Goal: Information Seeking & Learning: Find specific fact

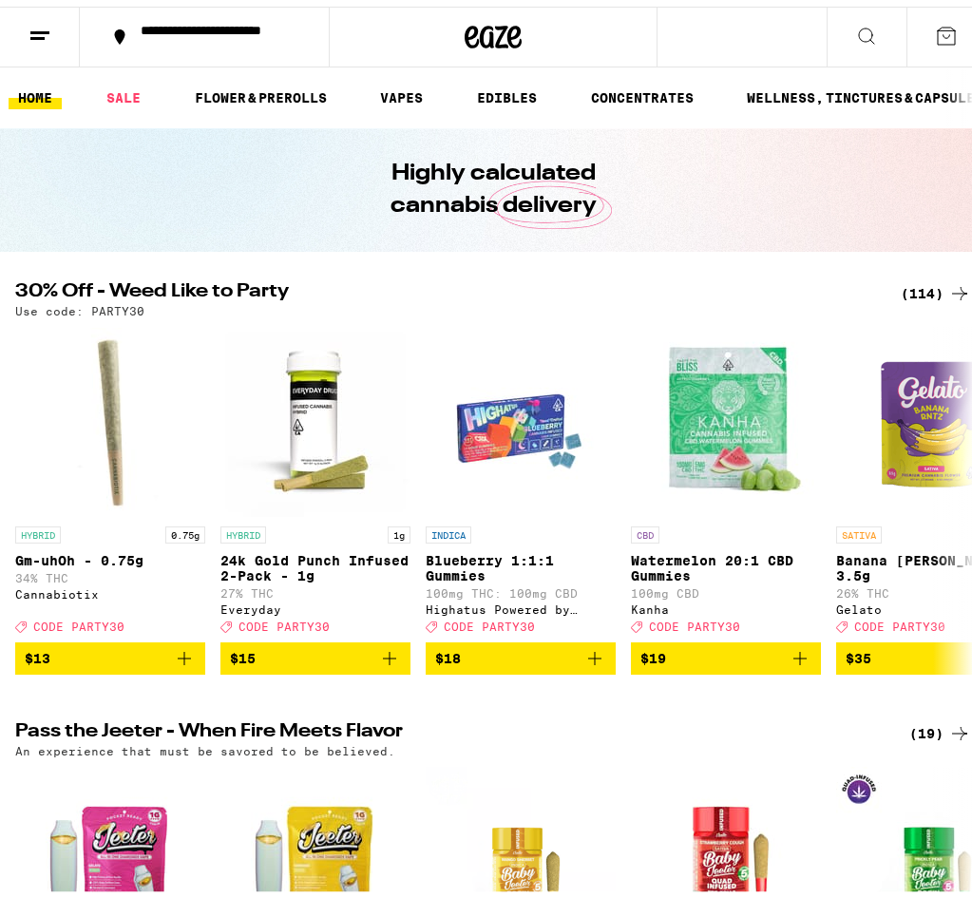
click at [861, 29] on icon at bounding box center [866, 29] width 23 height 23
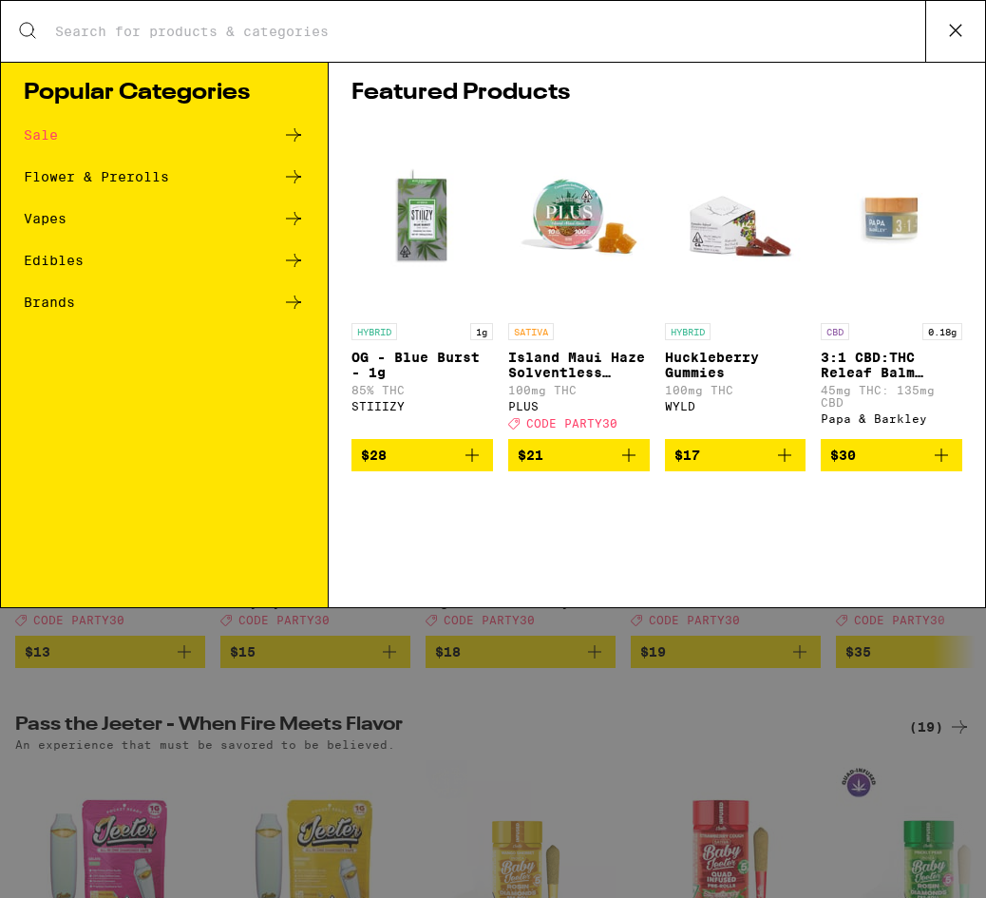
click at [371, 39] on input "Search for Products" at bounding box center [489, 31] width 871 height 17
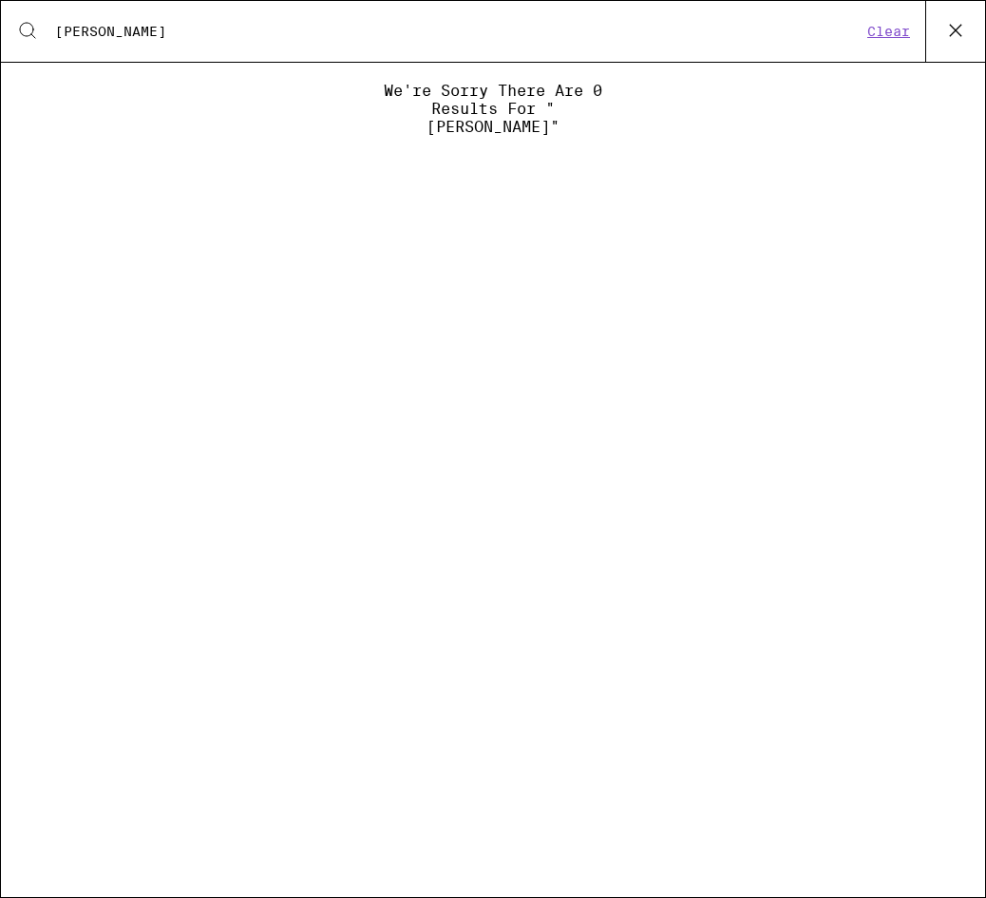
type input "[PERSON_NAME]"
click at [371, 39] on input "[PERSON_NAME]" at bounding box center [458, 31] width 808 height 17
click at [902, 33] on button "Clear" at bounding box center [889, 31] width 54 height 17
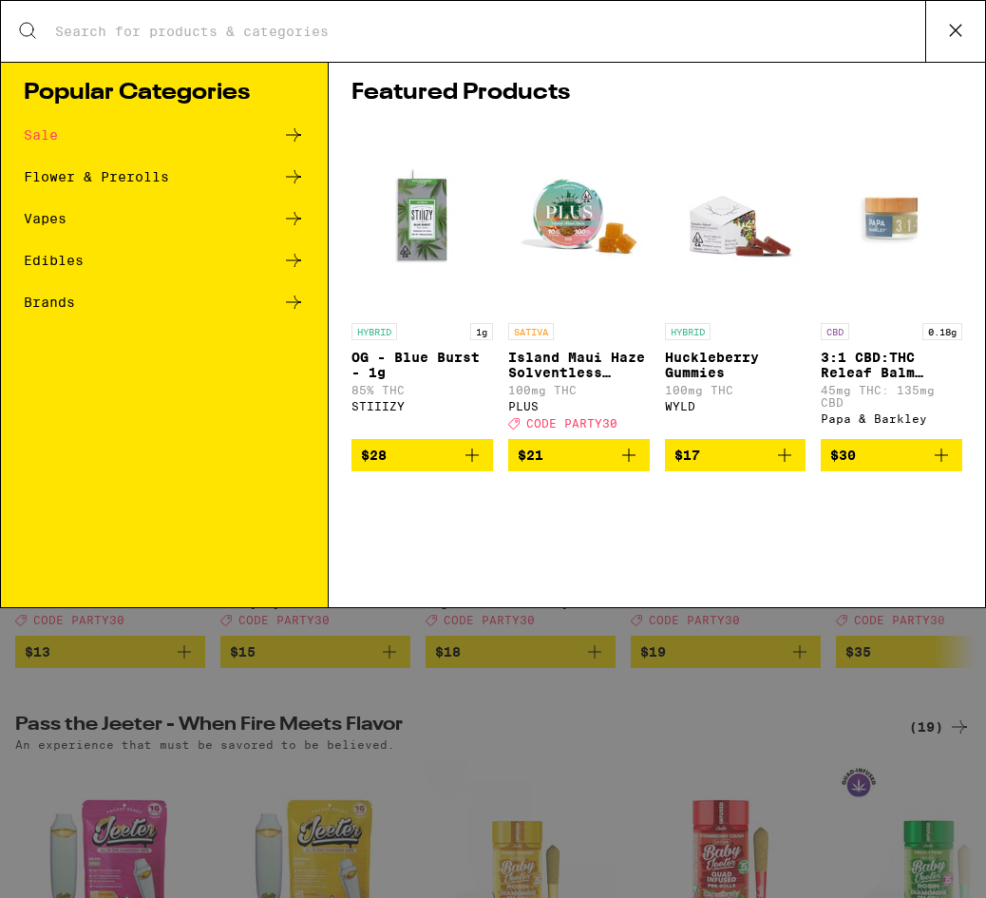
click at [524, 38] on input "Search for Products" at bounding box center [489, 31] width 871 height 17
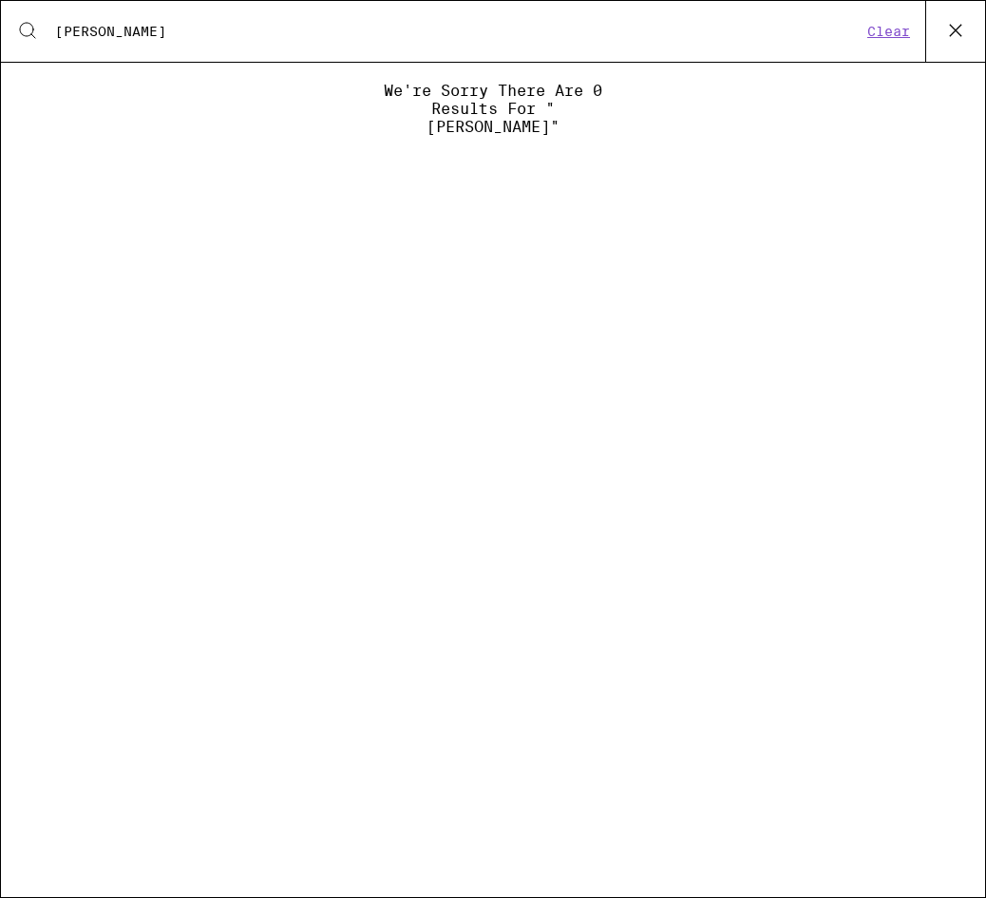
type input "[PERSON_NAME]"
click at [957, 28] on icon at bounding box center [955, 30] width 29 height 29
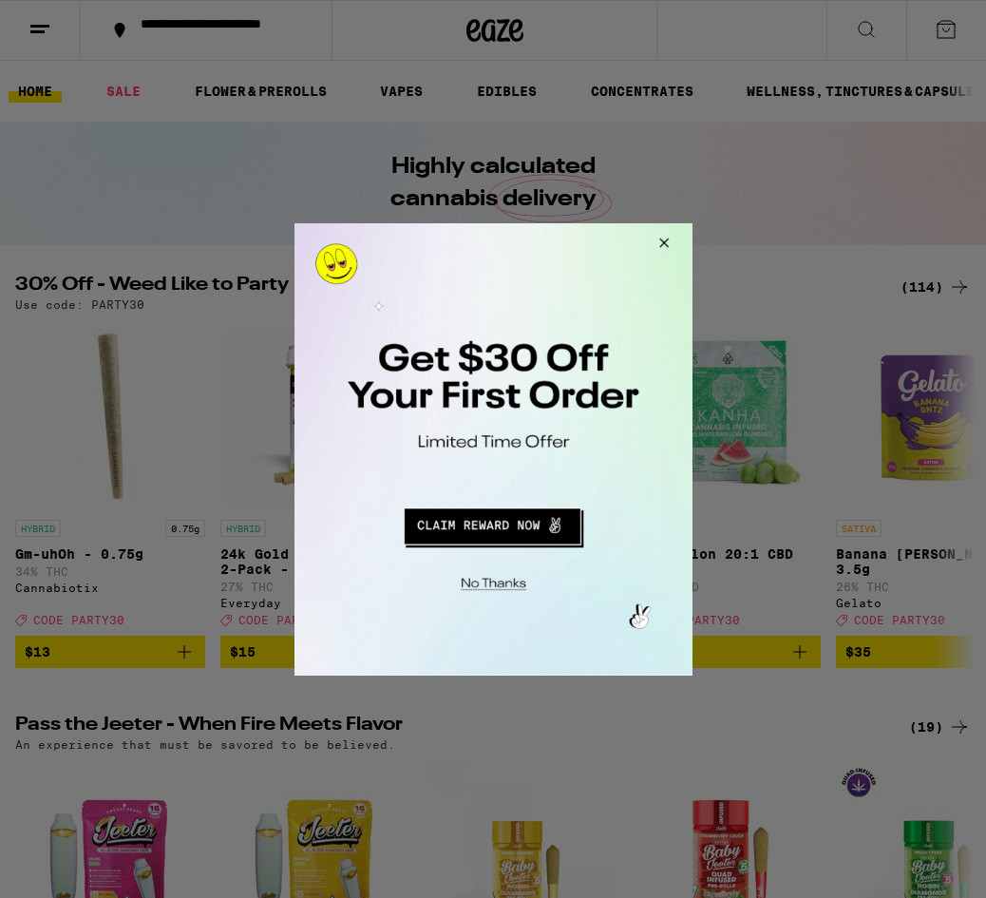
click at [660, 241] on button "Close Modal" at bounding box center [660, 245] width 51 height 46
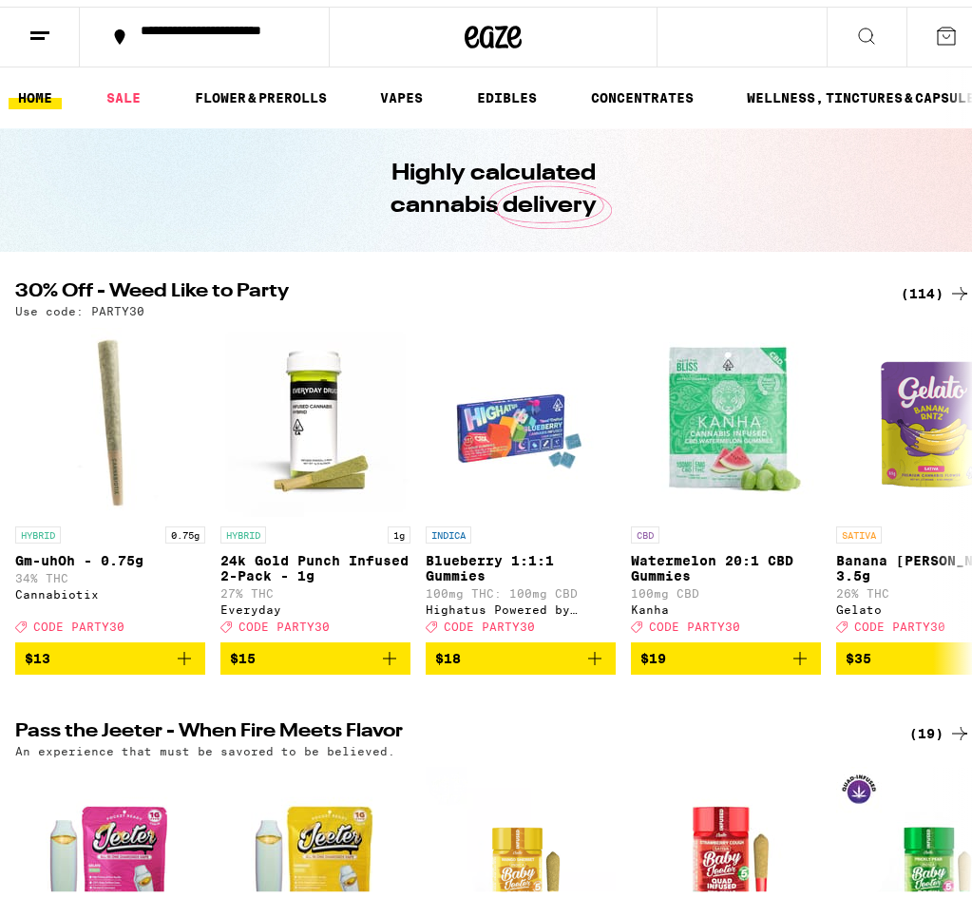
click at [845, 16] on button at bounding box center [867, 31] width 80 height 60
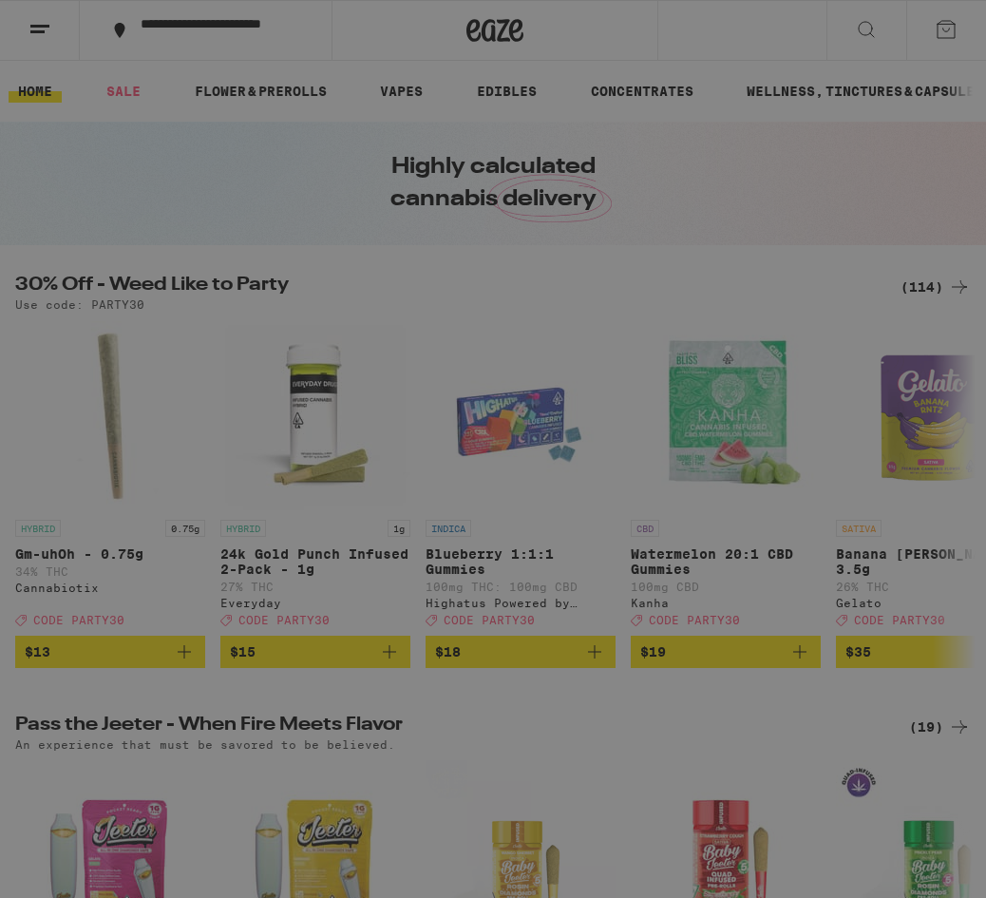
click at [412, 40] on input "Search for Products" at bounding box center [489, 31] width 871 height 17
type input "[PERSON_NAME]"
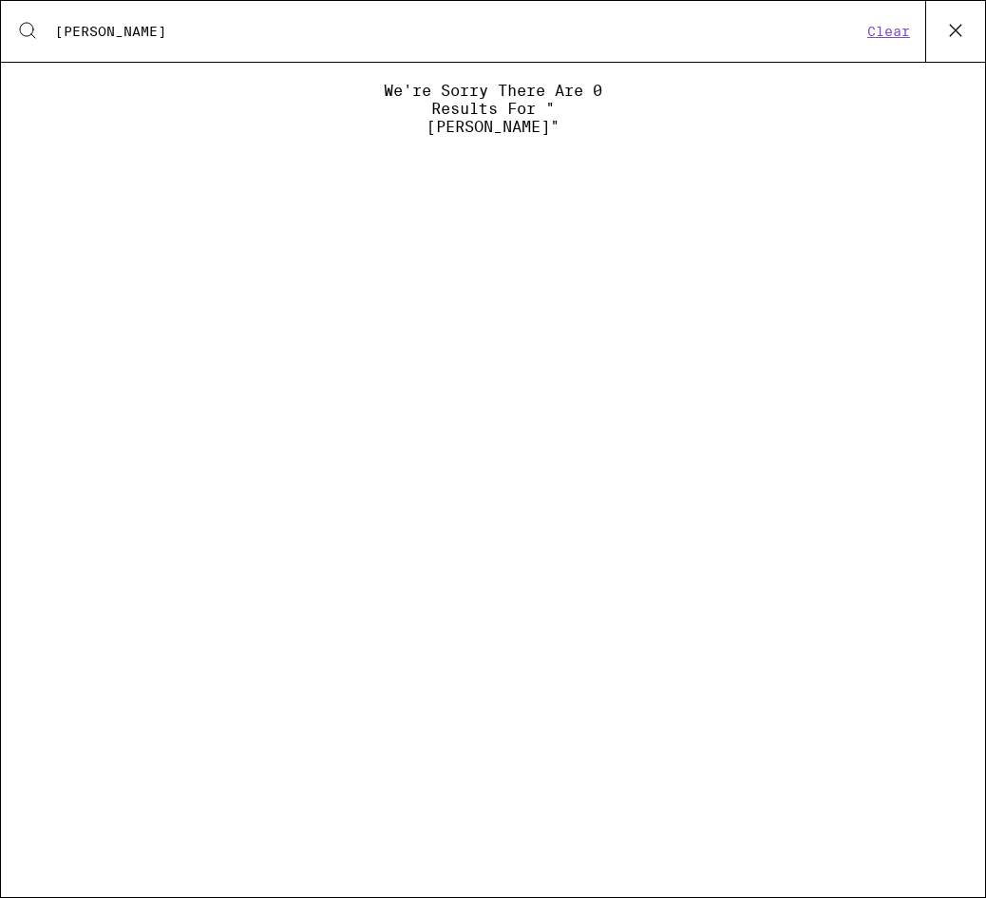
click at [960, 21] on icon at bounding box center [955, 30] width 29 height 29
